Goal: Transaction & Acquisition: Purchase product/service

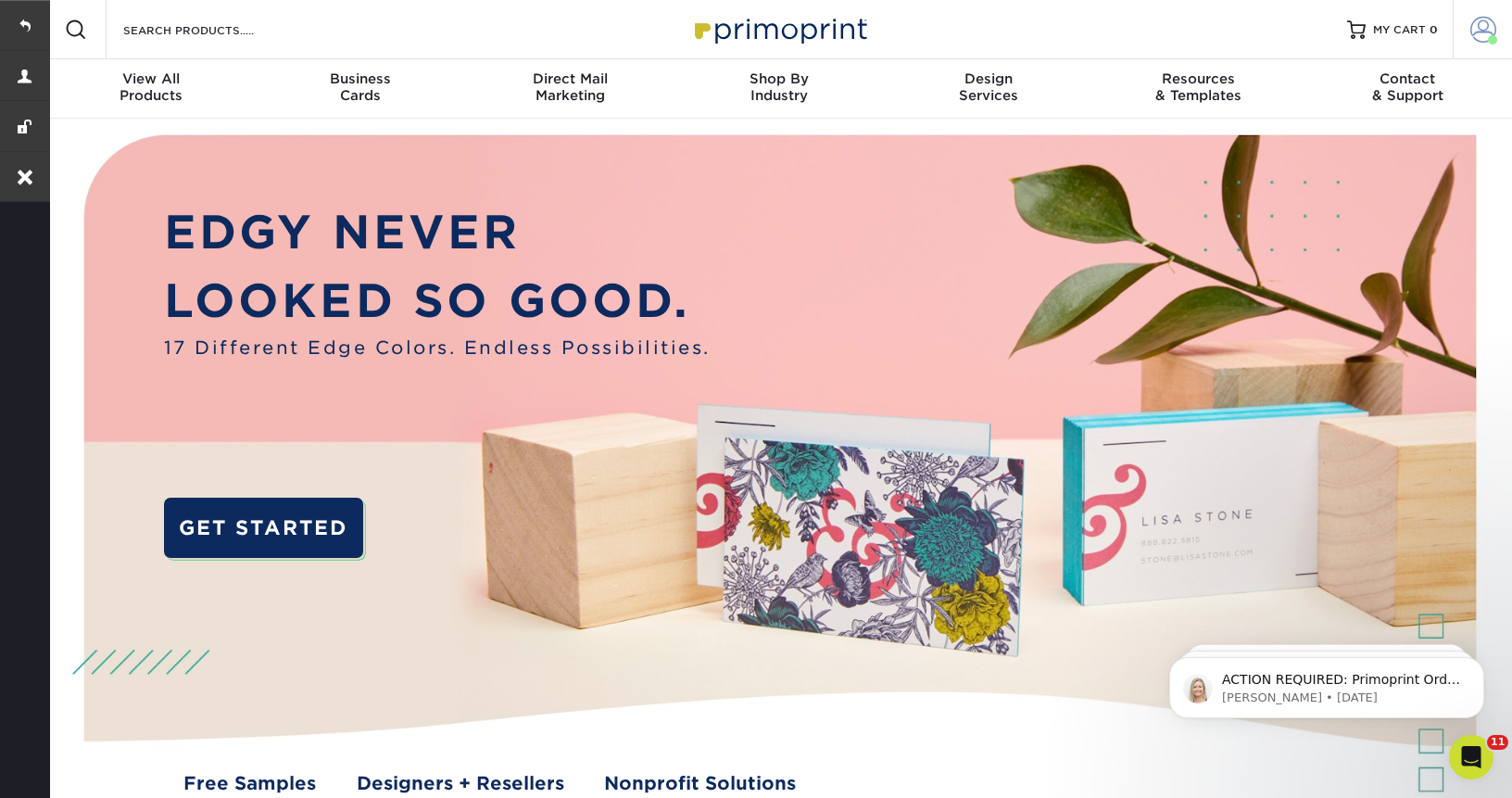
click at [1469, 48] on link "Account" at bounding box center [1482, 29] width 59 height 59
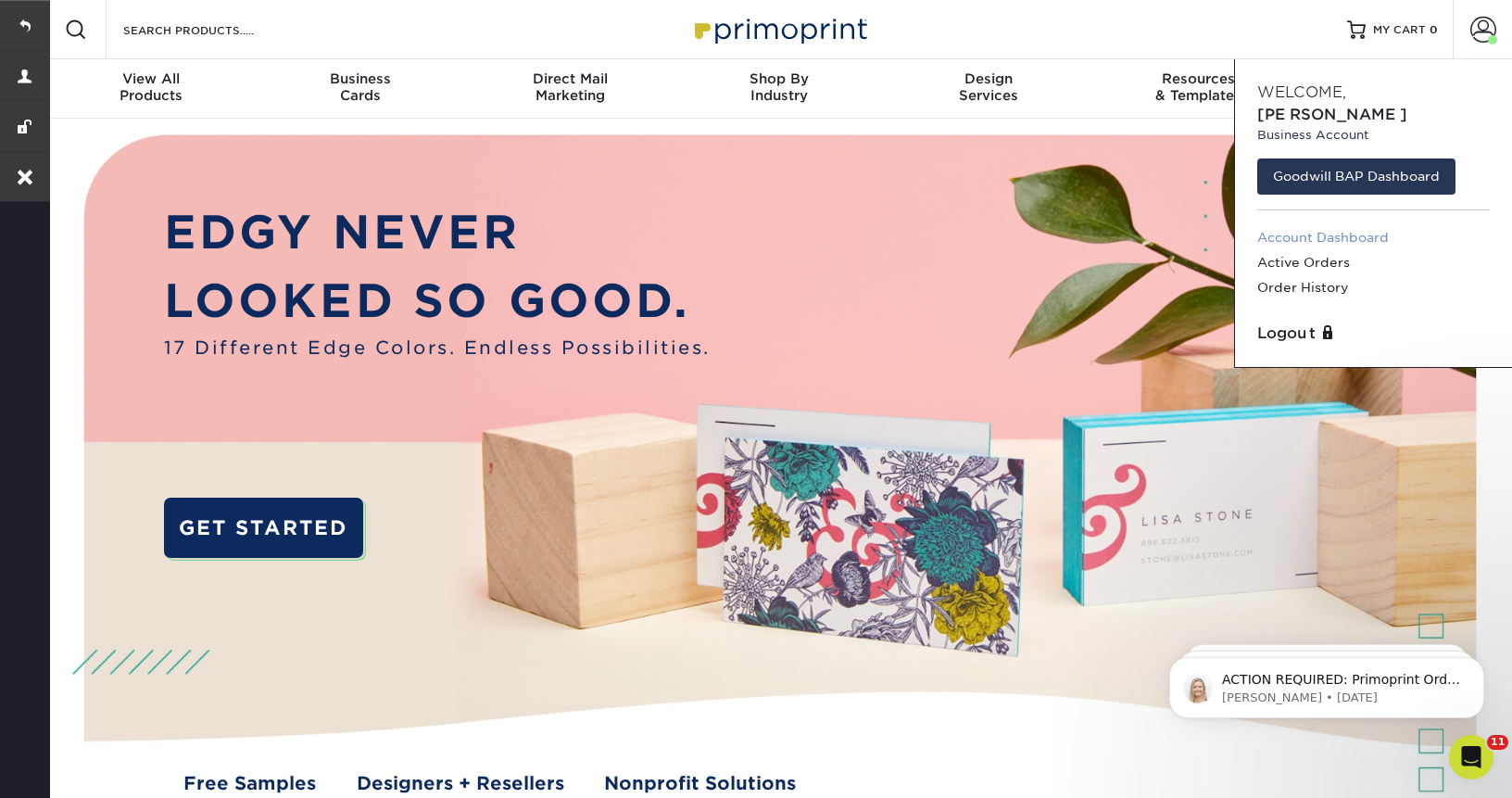
click at [1289, 225] on link "Account Dashboard" at bounding box center [1374, 238] width 233 height 25
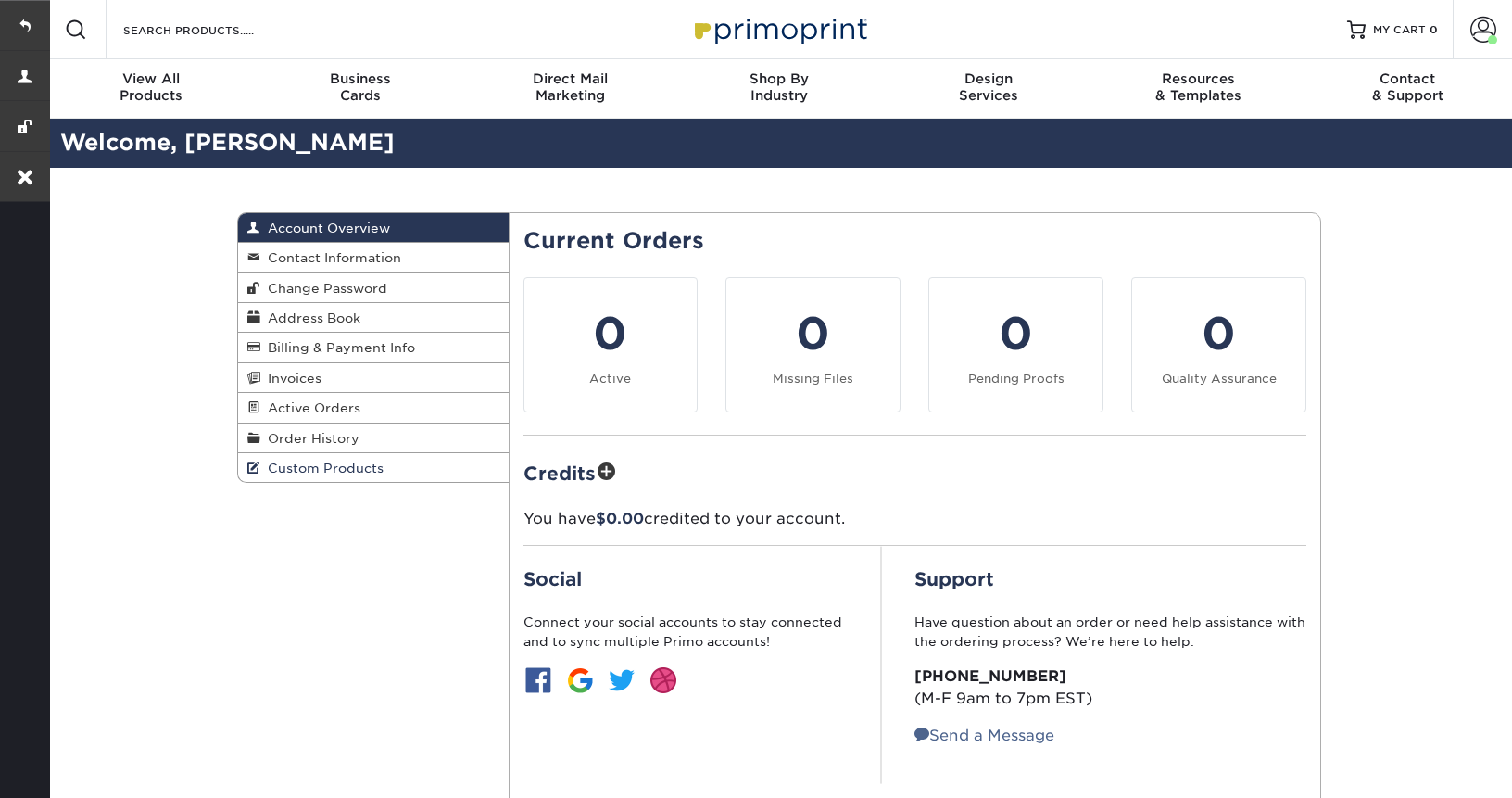
click at [300, 482] on link "Custom Products" at bounding box center [373, 468] width 270 height 29
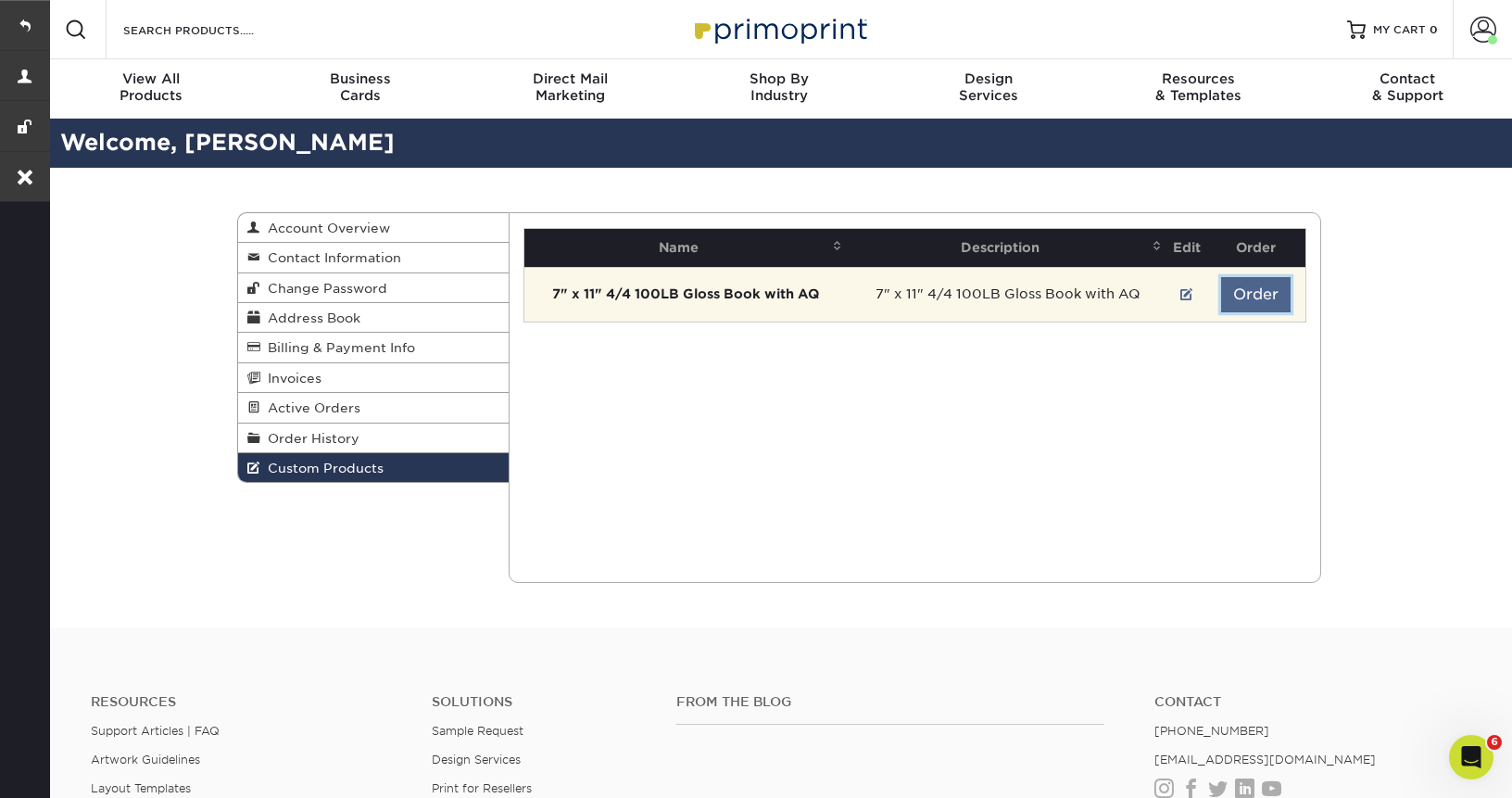
click at [1255, 288] on button "Order" at bounding box center [1256, 295] width 69 height 36
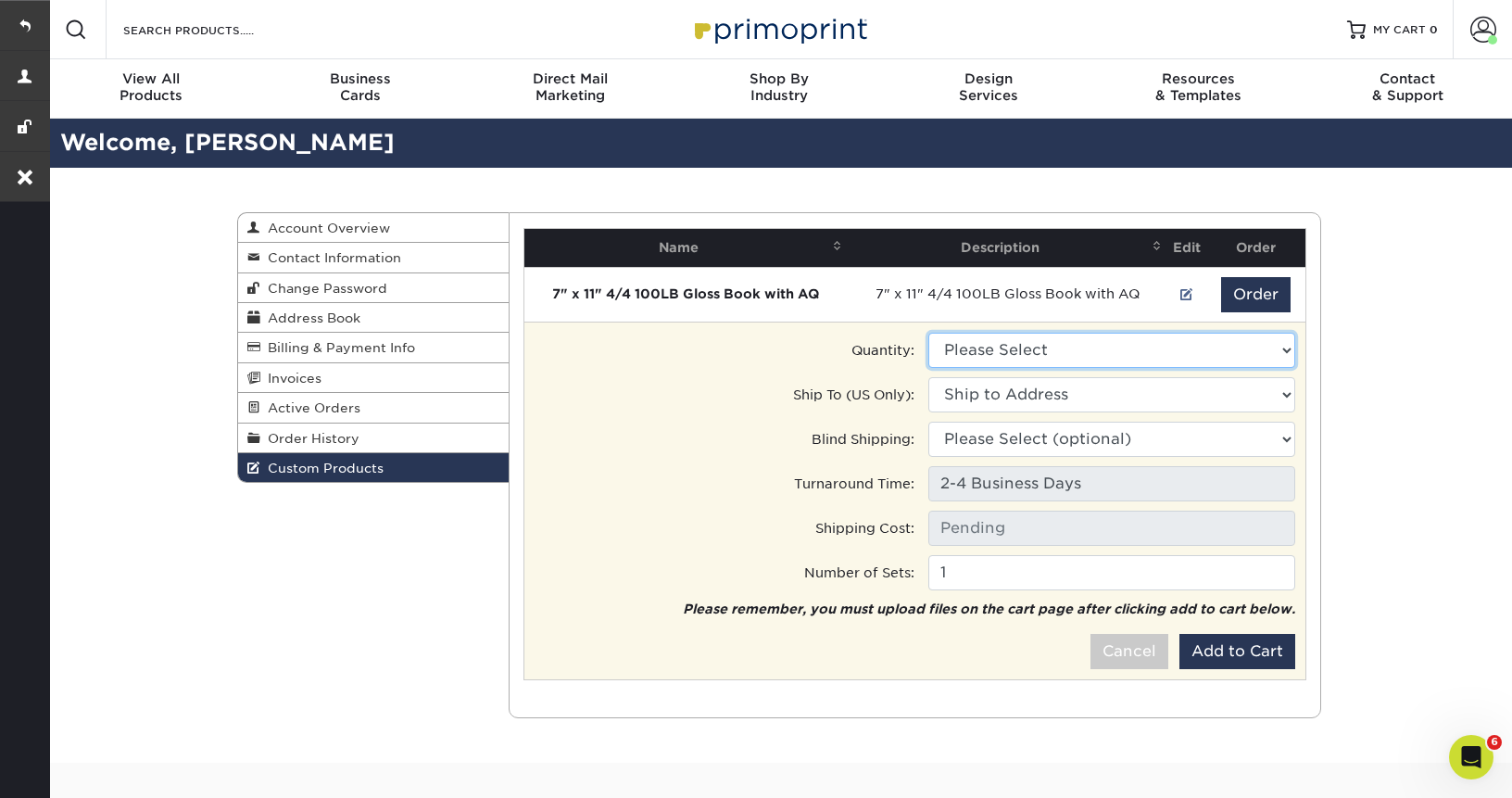
click at [1073, 352] on select "Please Select 250 - $233.00" at bounding box center [1112, 351] width 367 height 36
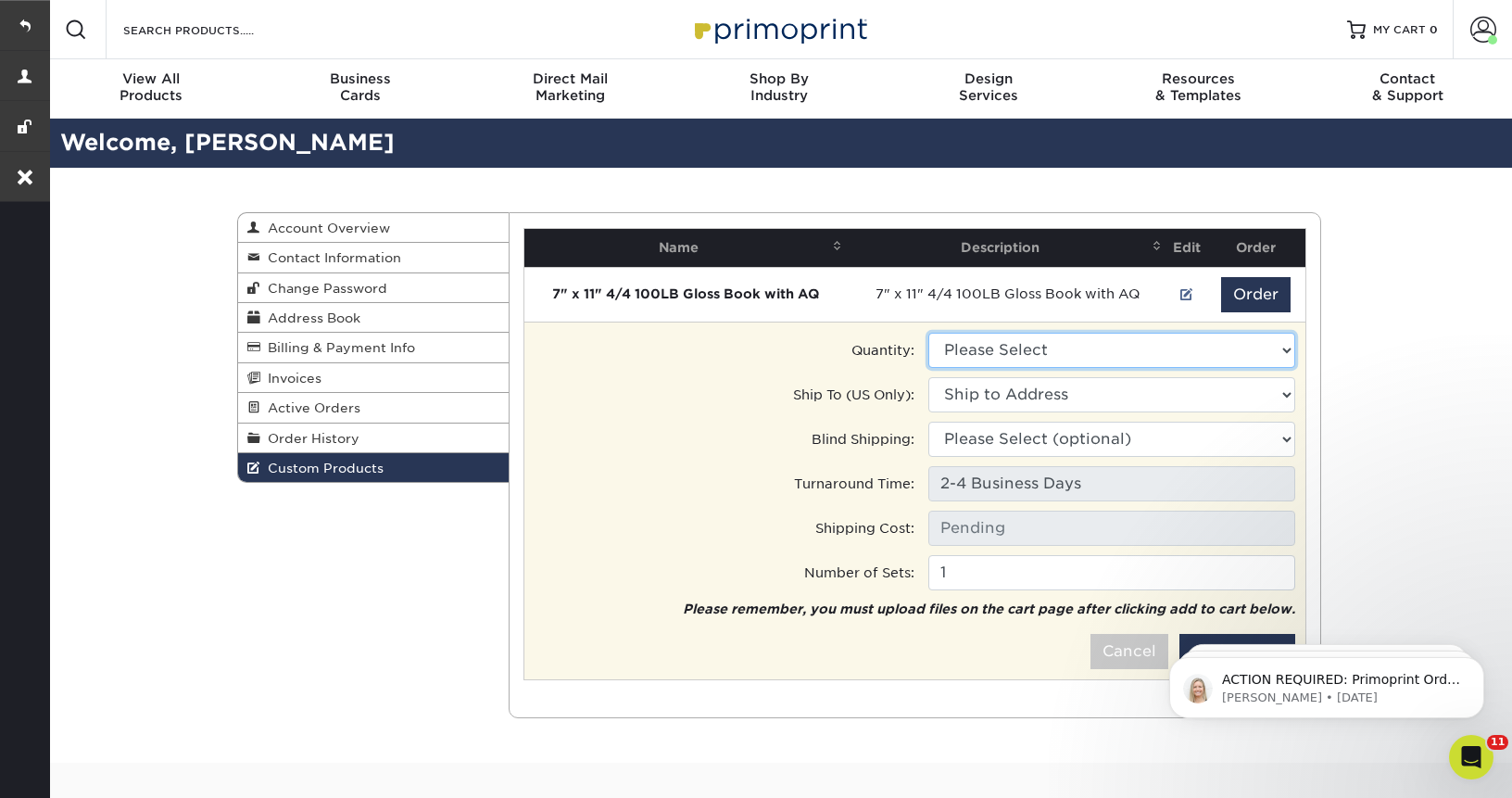
select select "0"
click at [929, 333] on select "Please Select 250 - $233.00" at bounding box center [1112, 351] width 367 height 36
type input "Ground: $16.28"
click at [1033, 399] on select "Ship to Address [STREET_ADDRESS][GEOGRAPHIC_DATA][STREET_ADDRESS][US_STATE][GEO…" at bounding box center [1112, 395] width 367 height 36
click at [929, 377] on select "Ship to Address ChristineY • [STREET_ADDRESS] • [STREET_ADDRESS][US_STATE][GEOG…" at bounding box center [1112, 395] width 367 height 36
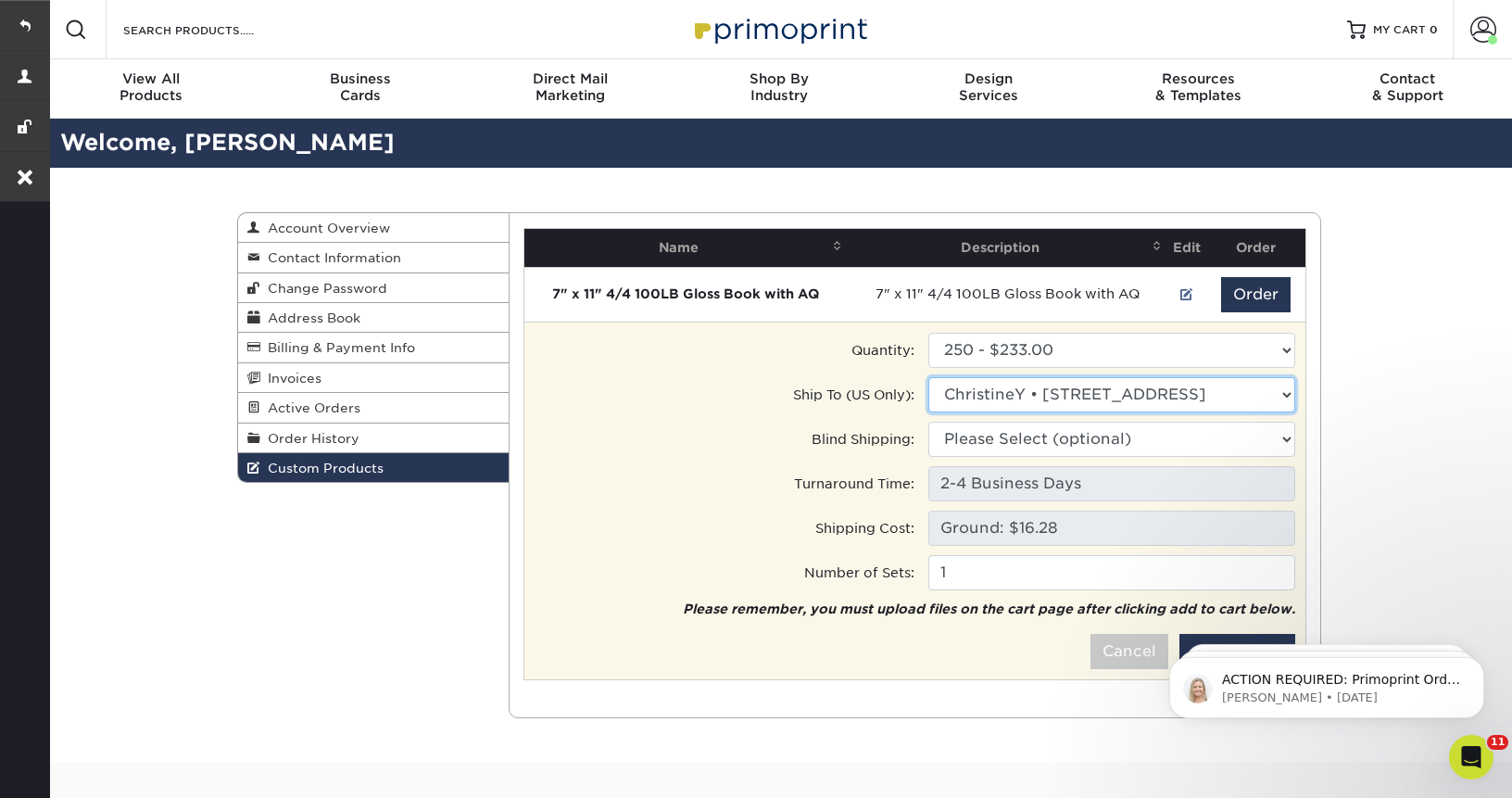
click at [1087, 394] on select "Ship to Address ChristineY • [STREET_ADDRESS] • [STREET_ADDRESS][US_STATE][GEOG…" at bounding box center [1112, 395] width 367 height 36
select select "261149"
click at [929, 377] on select "Ship to Address ChristineY • [STREET_ADDRESS] • [STREET_ADDRESS][US_STATE][GEOG…" at bounding box center [1112, 395] width 367 height 36
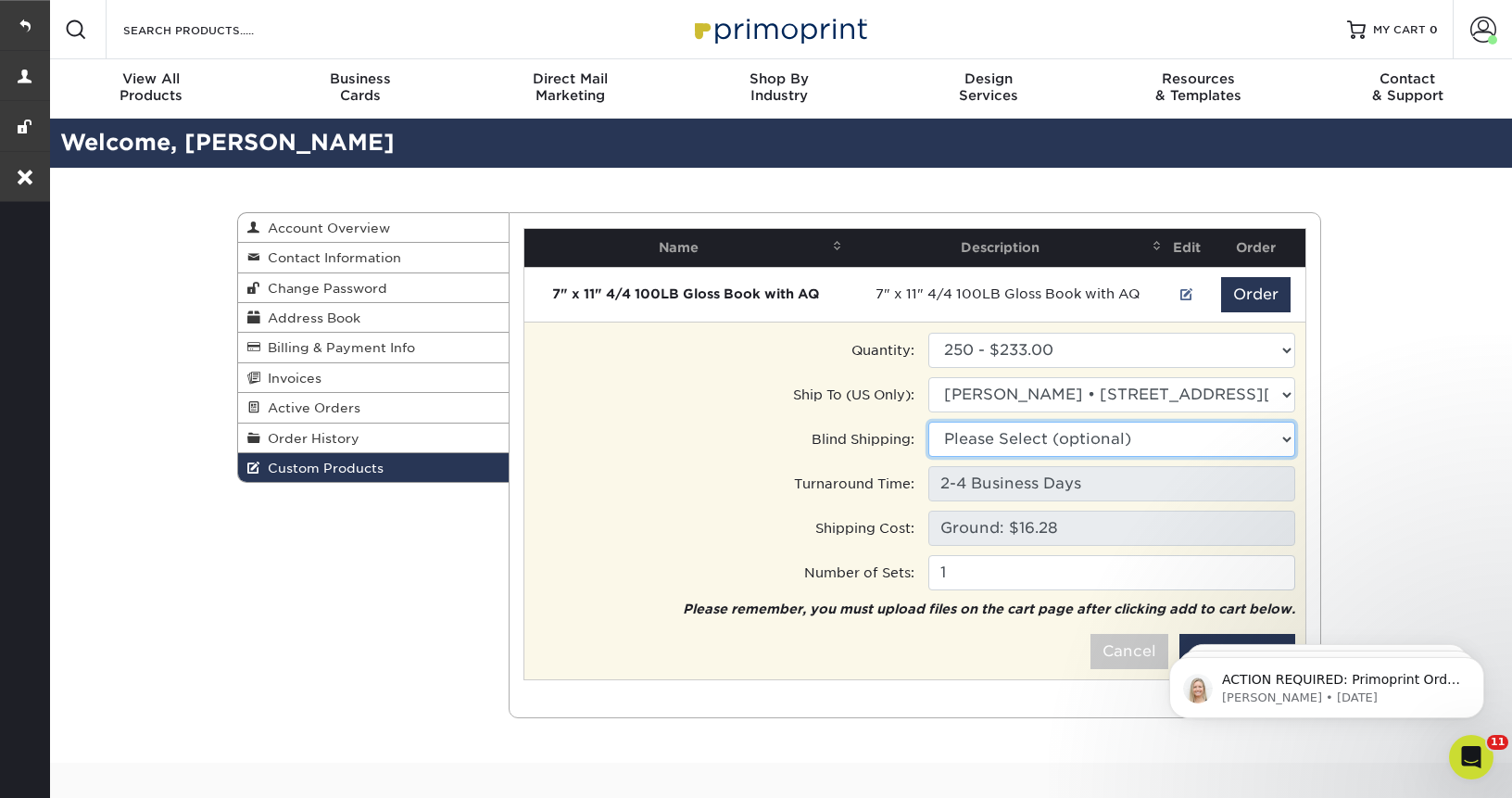
click at [1071, 440] on select "Please Select (optional) [STREET_ADDRESS] [STREET_ADDRESS][US_STATE], [GEOGRAPH…" at bounding box center [1112, 440] width 367 height 36
select select "261149"
click at [929, 422] on select "Please Select (optional) ChristineY • [STREET_ADDRESS] • [STREET_ADDRESS][US_ST…" at bounding box center [1112, 440] width 367 height 36
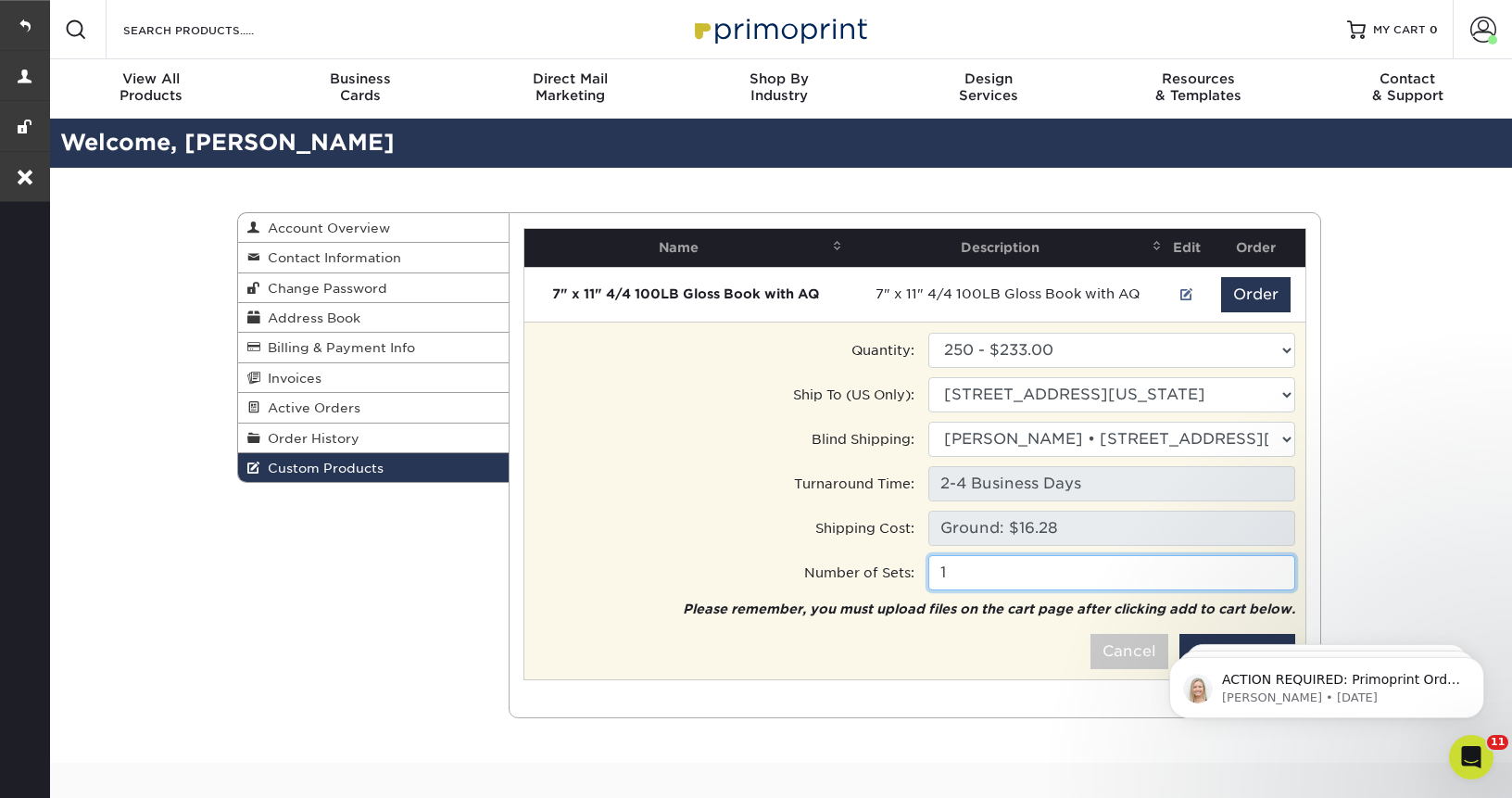
click at [1025, 573] on input "1" at bounding box center [1112, 573] width 367 height 36
click at [1275, 580] on input "1" at bounding box center [1112, 573] width 367 height 36
type input "2"
click at [1275, 564] on input "2" at bounding box center [1112, 573] width 367 height 36
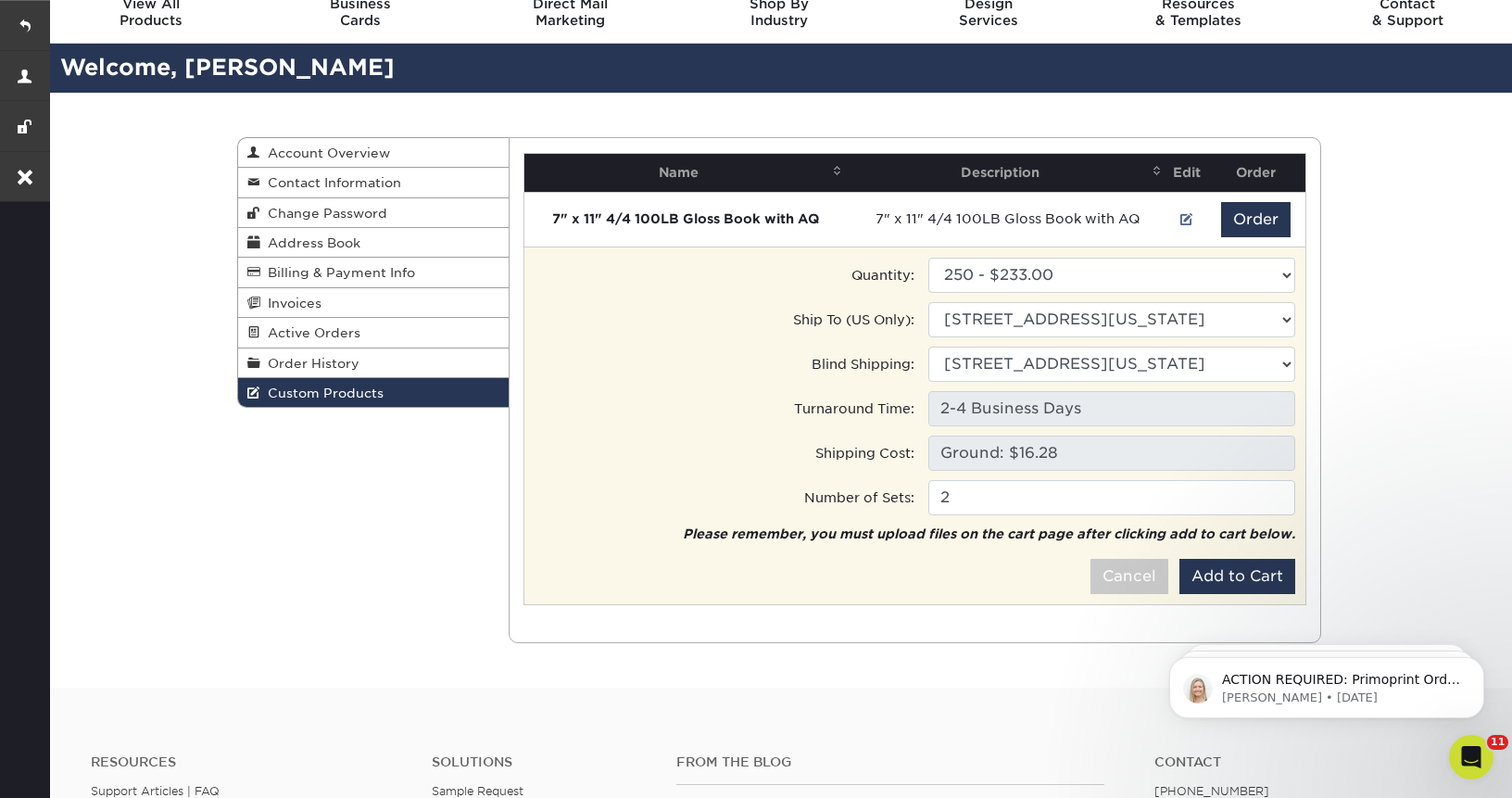
scroll to position [93, 0]
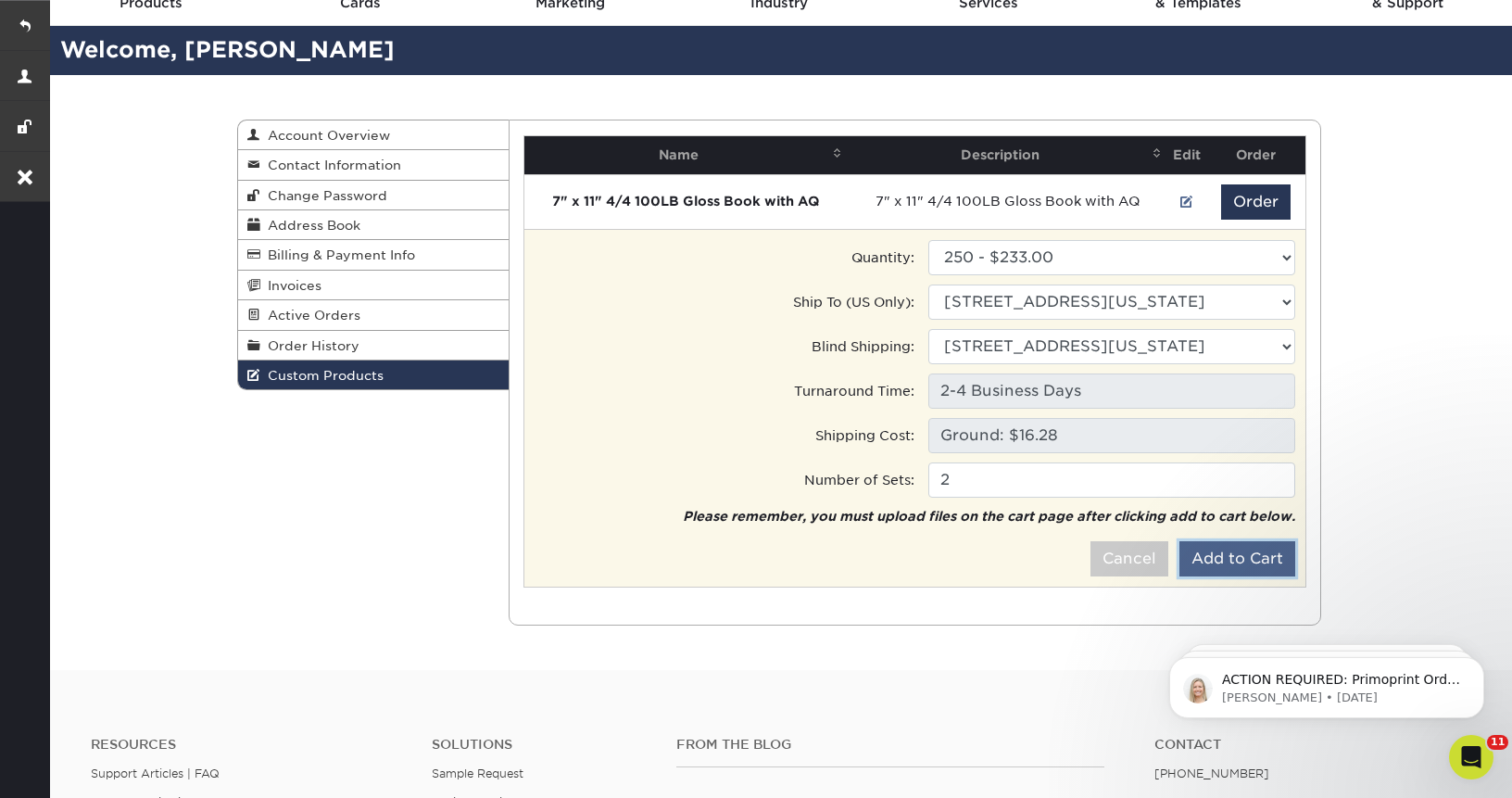
click at [1241, 544] on button "Add to Cart" at bounding box center [1237, 559] width 116 height 36
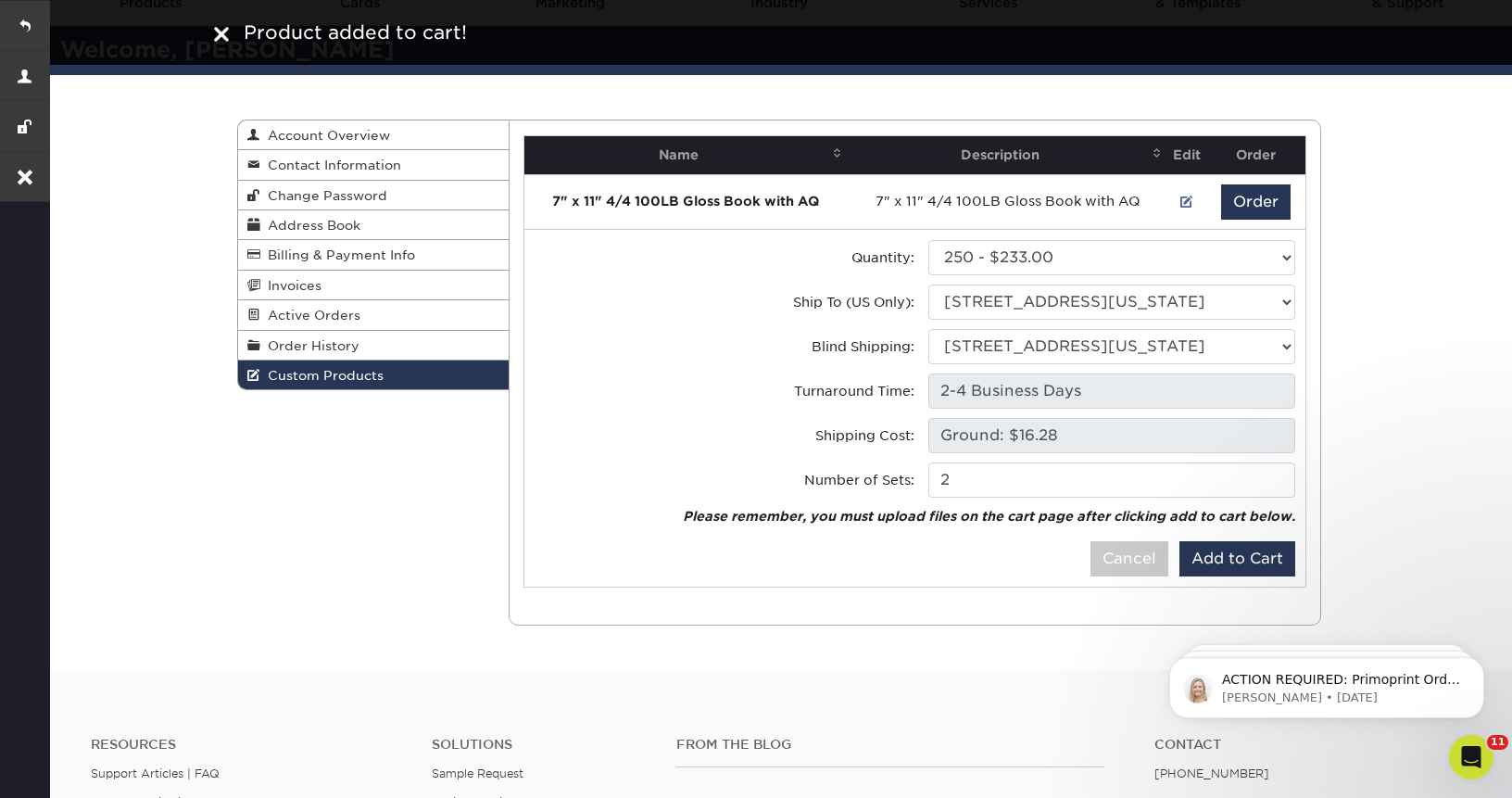
click at [223, 32] on img at bounding box center [222, 35] width 15 height 15
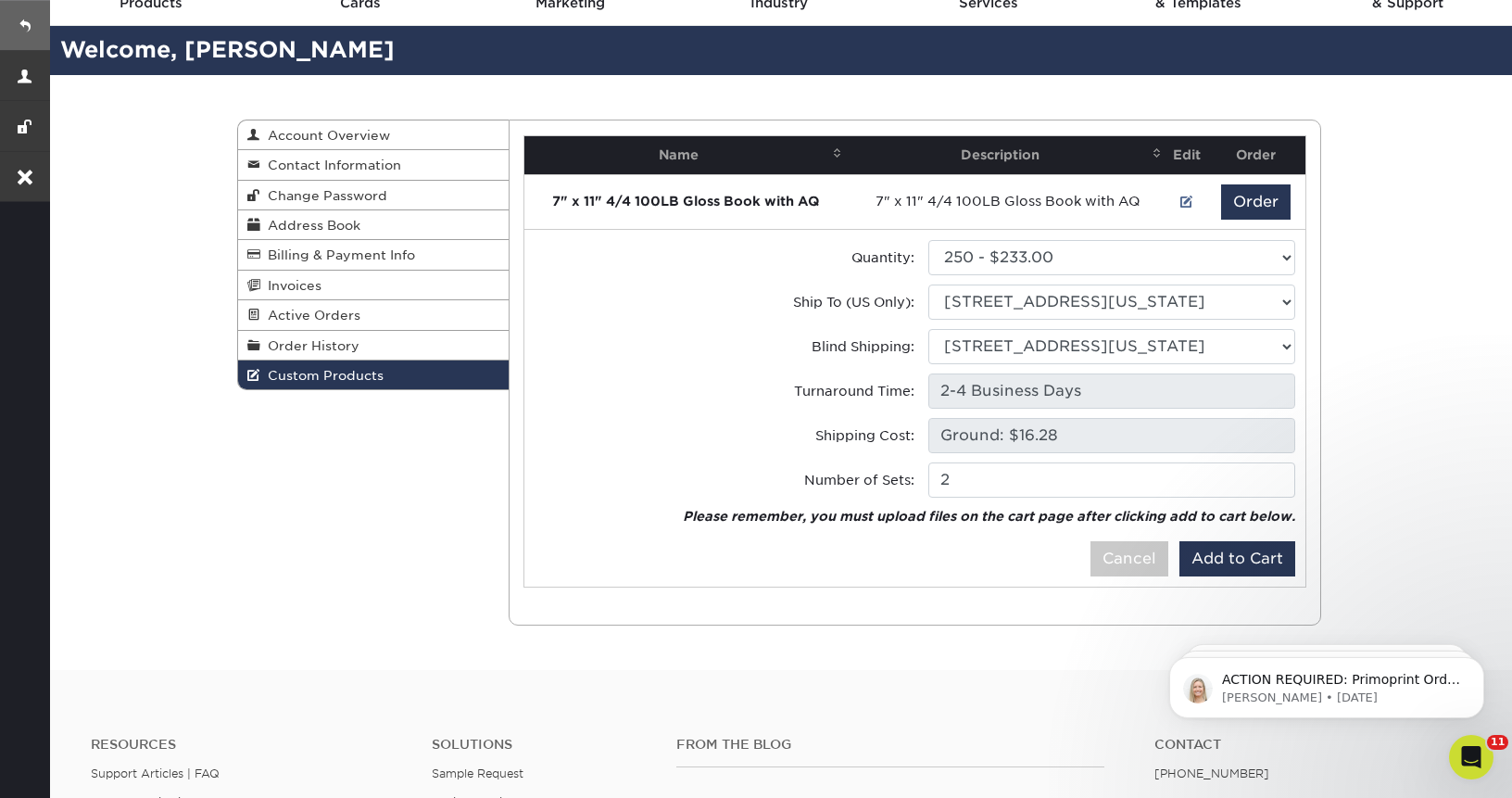
click at [28, 19] on link at bounding box center [25, 25] width 50 height 51
